Goal: Navigation & Orientation: Find specific page/section

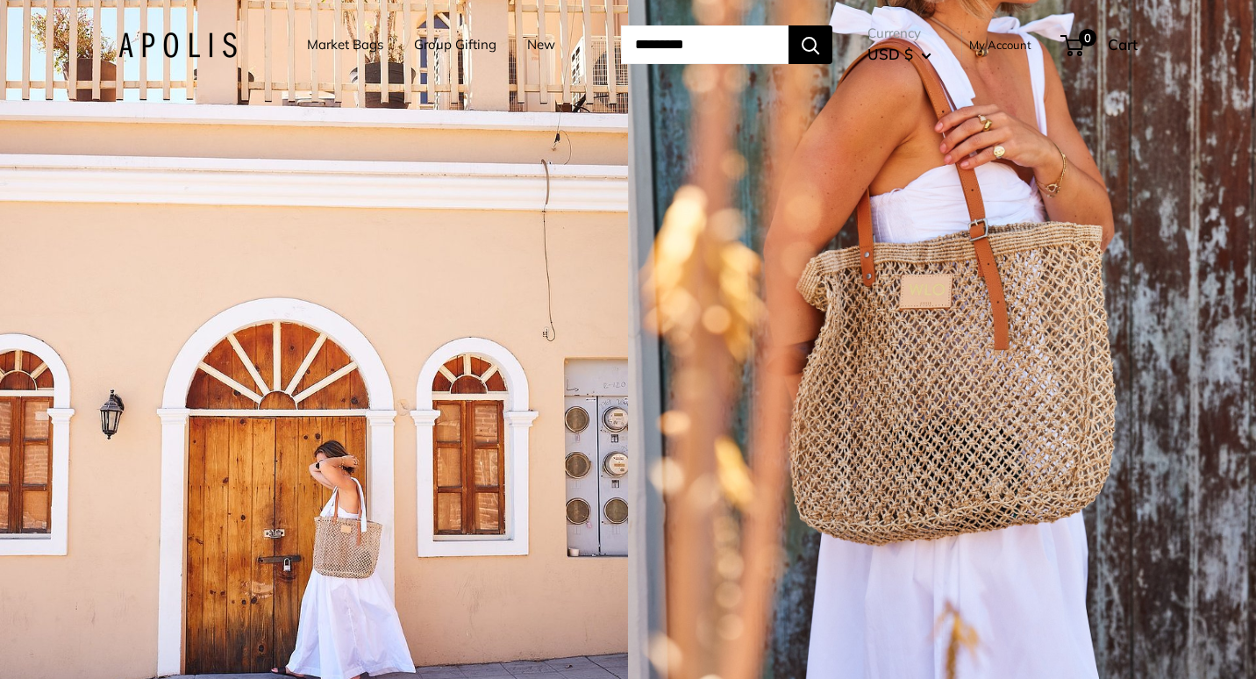
click at [432, 45] on link "Group Gifting" at bounding box center [455, 44] width 82 height 25
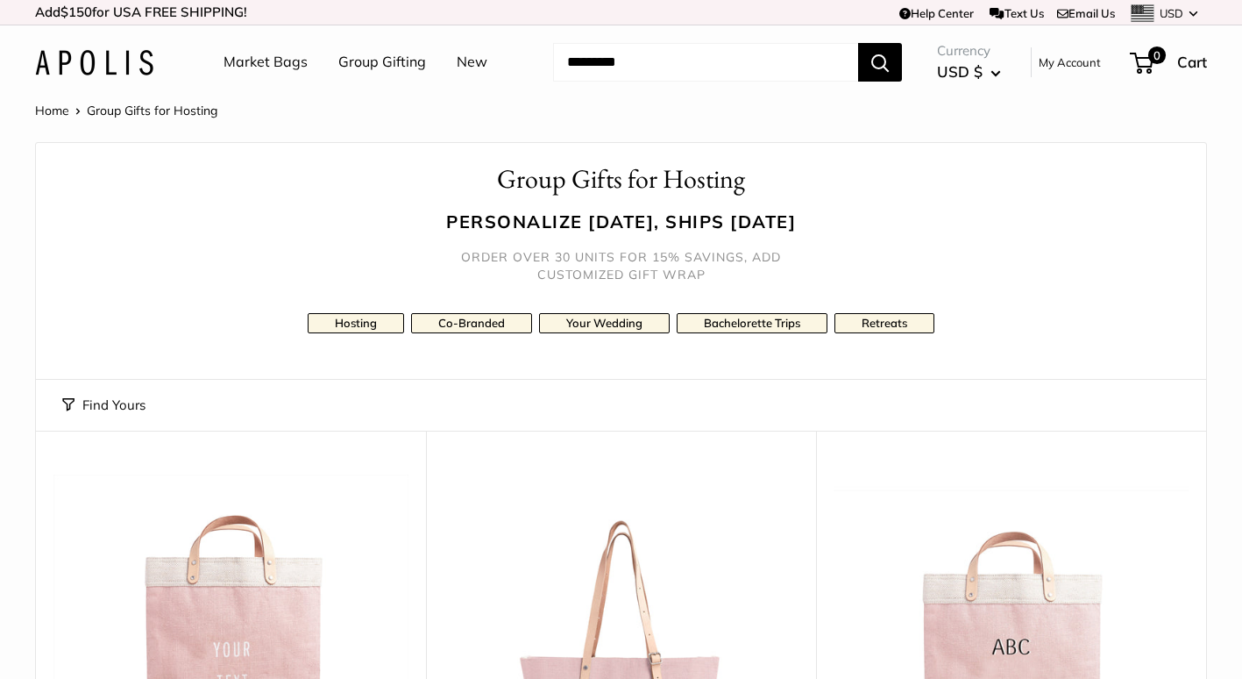
click at [269, 54] on link "Market Bags" at bounding box center [266, 62] width 84 height 26
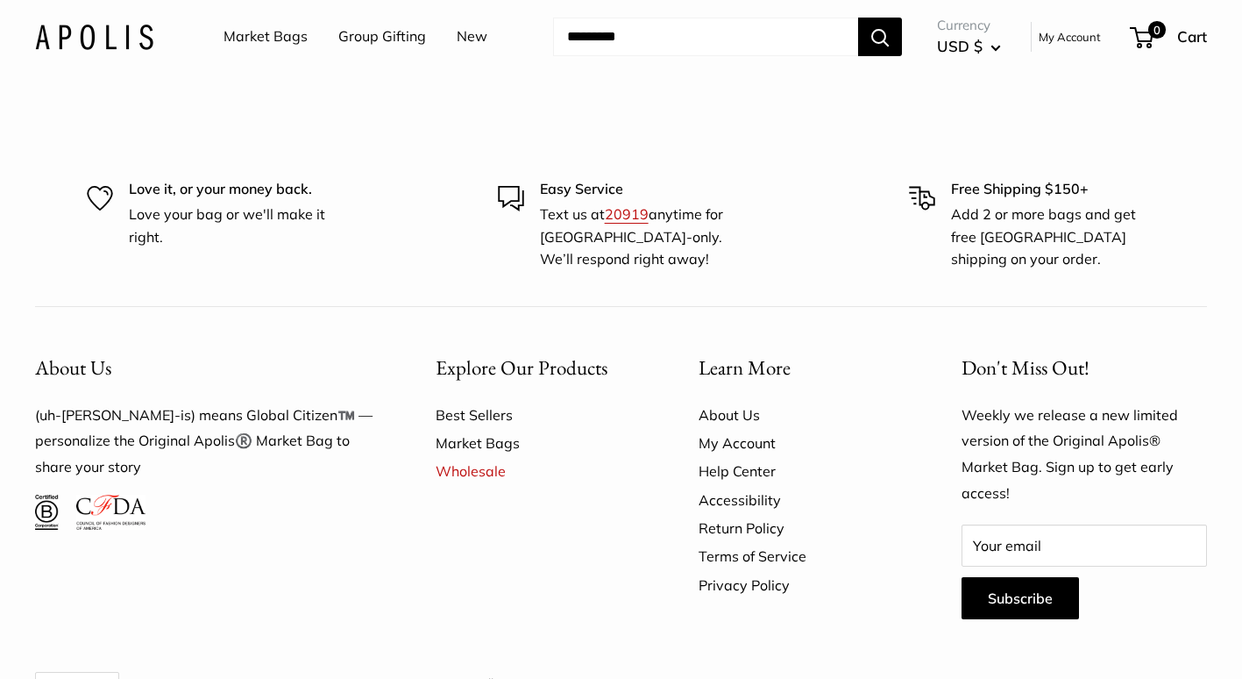
scroll to position [4910, 0]
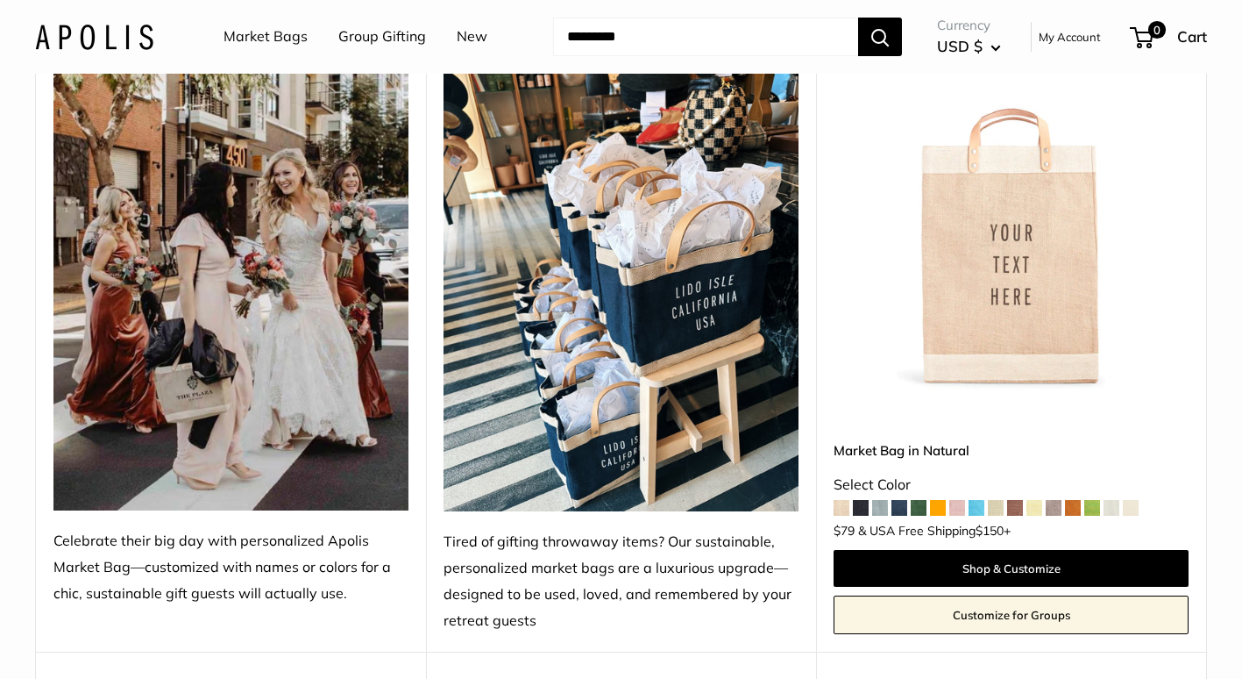
scroll to position [438, 0]
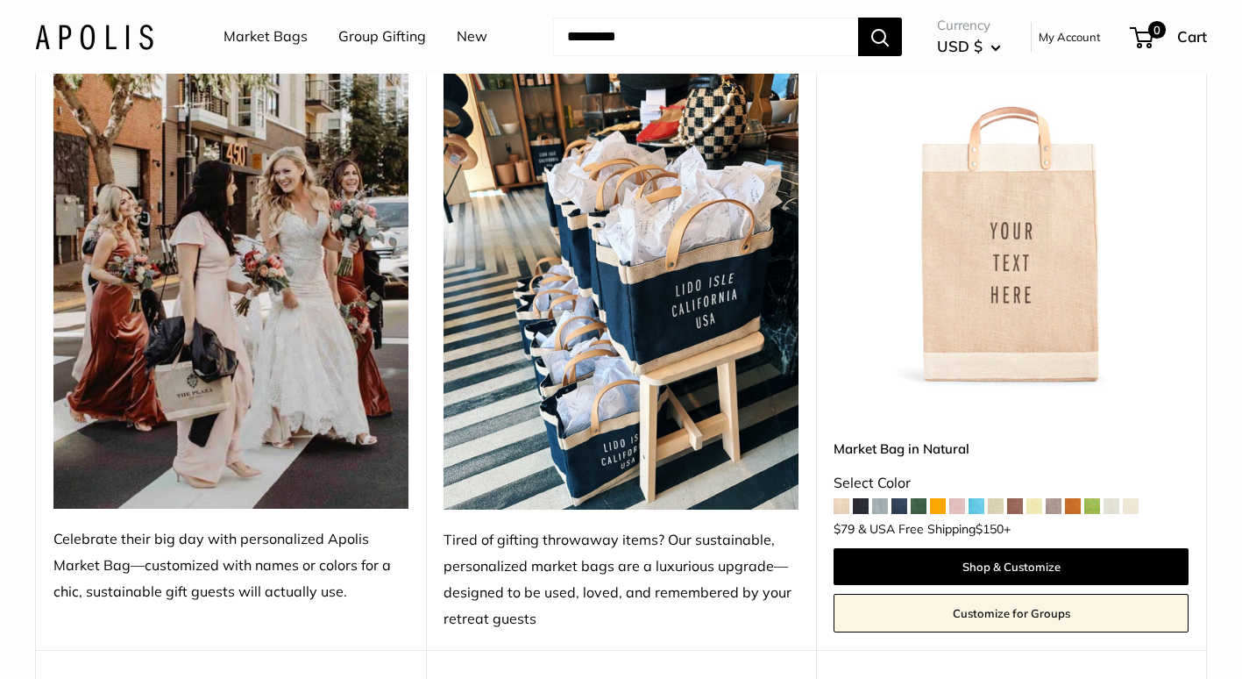
click at [190, 405] on img at bounding box center [230, 272] width 355 height 473
click at [240, 416] on img at bounding box center [230, 272] width 355 height 473
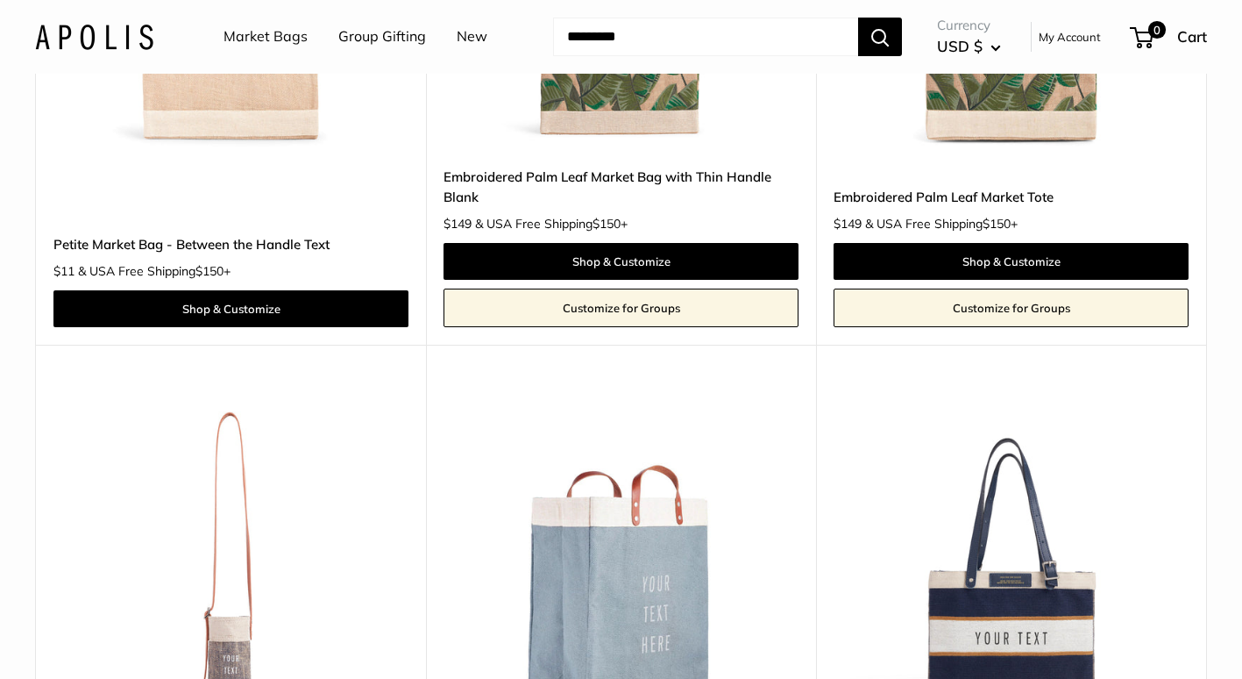
scroll to position [3332, 0]
